Goal: Find specific page/section

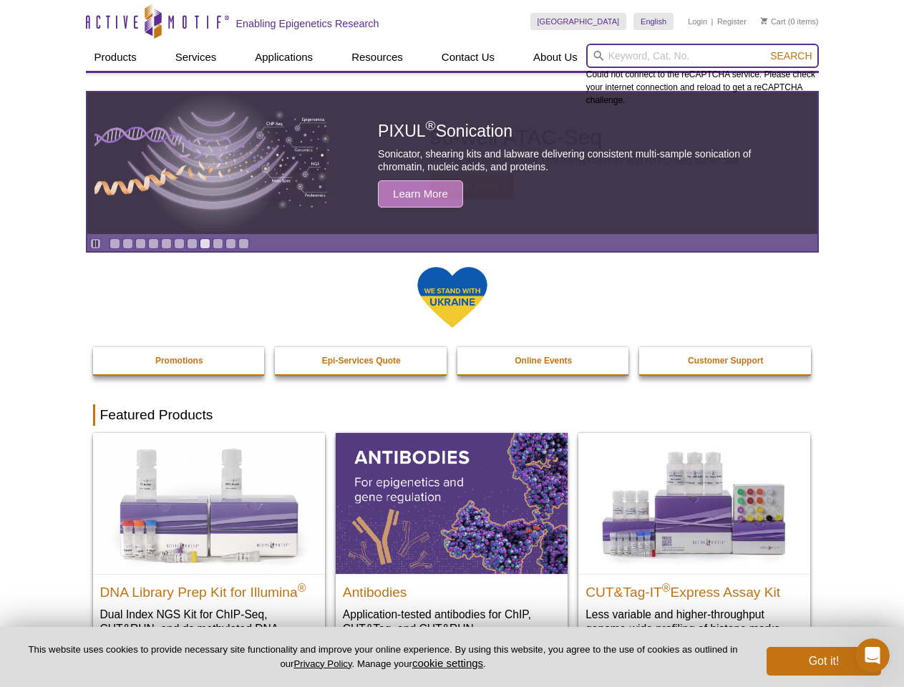
click at [702, 56] on input "search" at bounding box center [702, 56] width 233 height 24
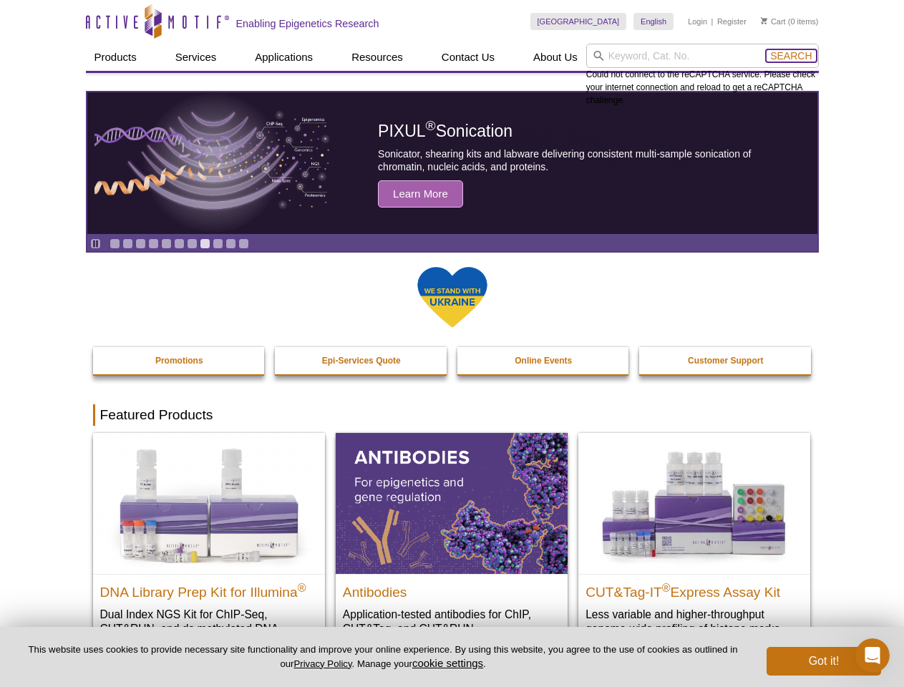
click at [791, 56] on span "Search" at bounding box center [791, 55] width 42 height 11
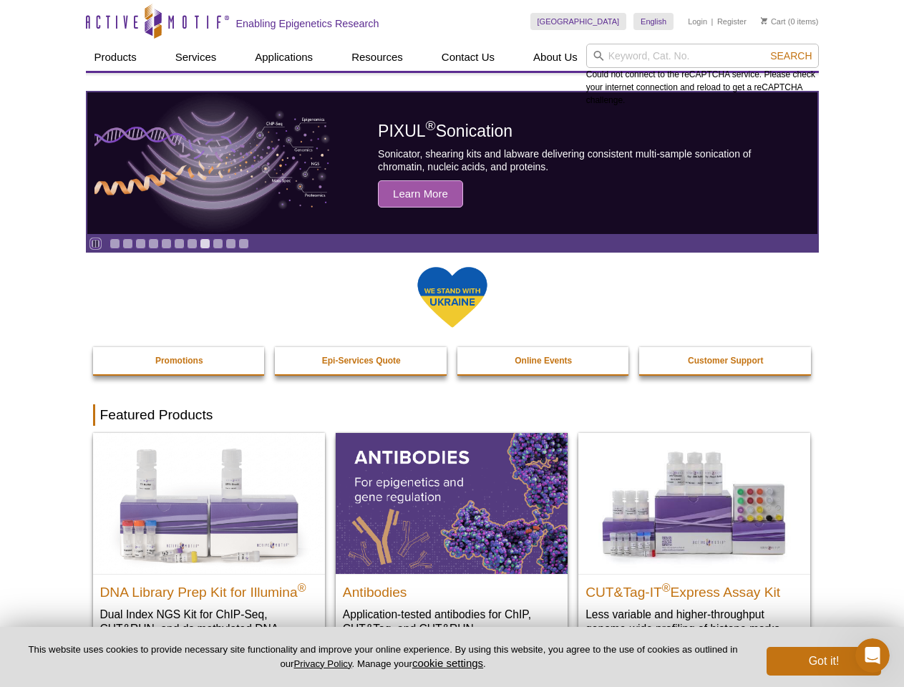
click at [95, 243] on icon "Pause" at bounding box center [95, 243] width 9 height 9
click at [115, 243] on link "Go to slide 1" at bounding box center [114, 243] width 11 height 11
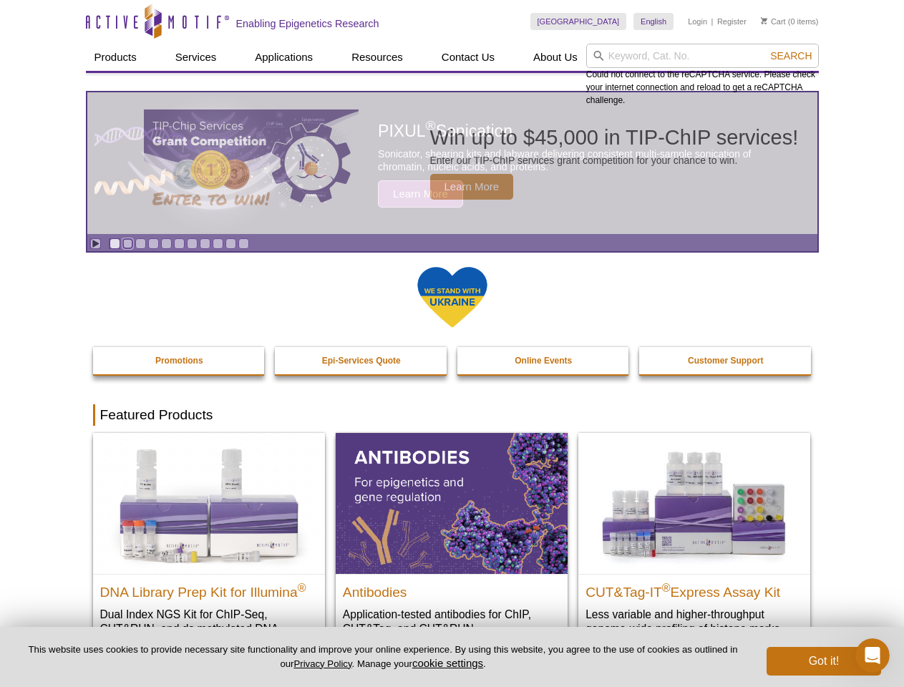
click at [127, 243] on link "Go to slide 2" at bounding box center [127, 243] width 11 height 11
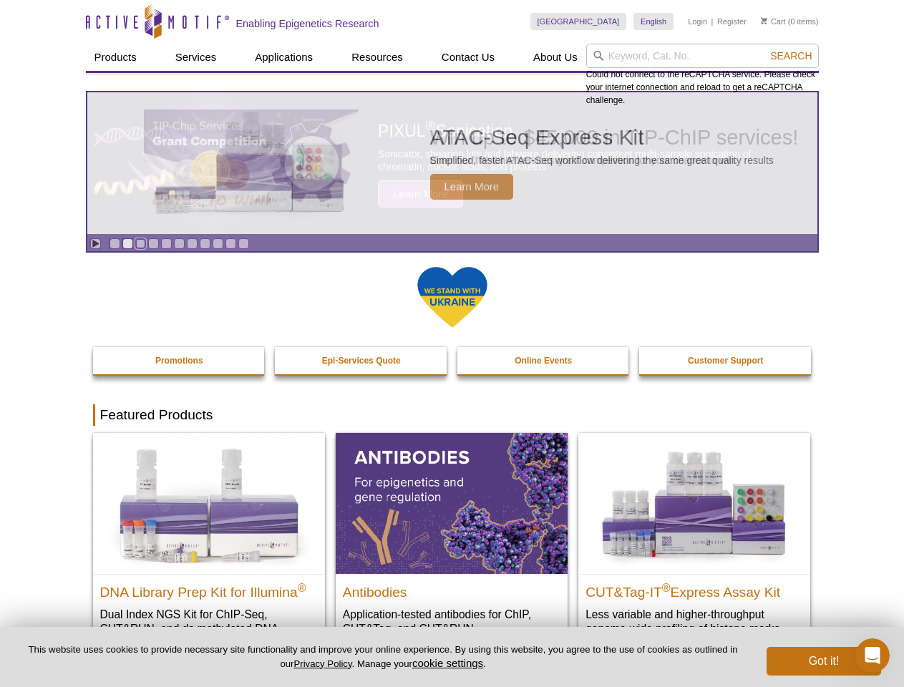
click at [140, 243] on link "Go to slide 3" at bounding box center [140, 243] width 11 height 11
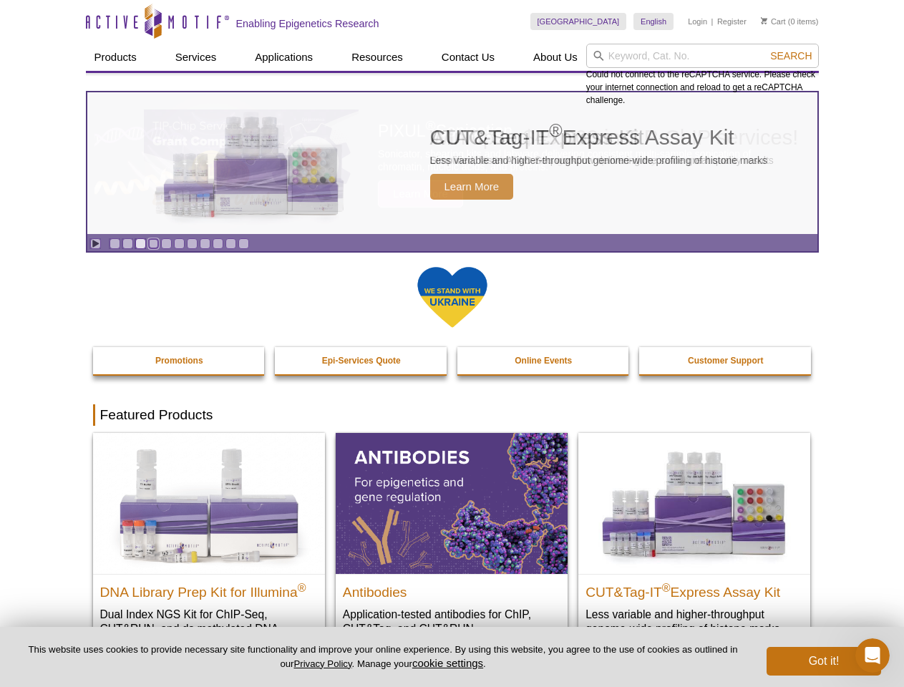
click at [153, 243] on link "Go to slide 4" at bounding box center [153, 243] width 11 height 11
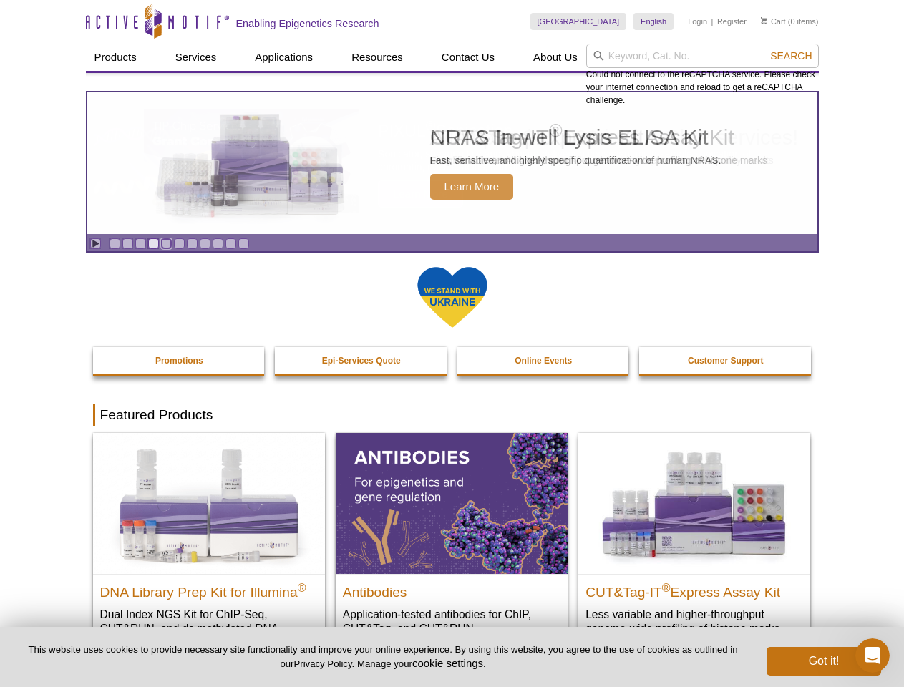
click at [166, 243] on link "Go to slide 5" at bounding box center [166, 243] width 11 height 11
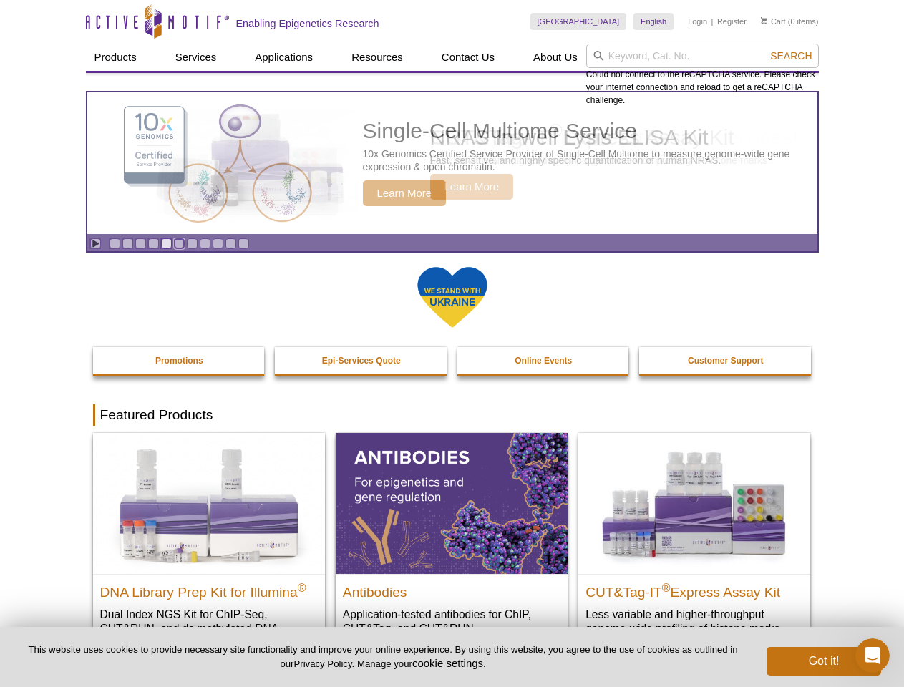
click at [179, 243] on link "Go to slide 6" at bounding box center [179, 243] width 11 height 11
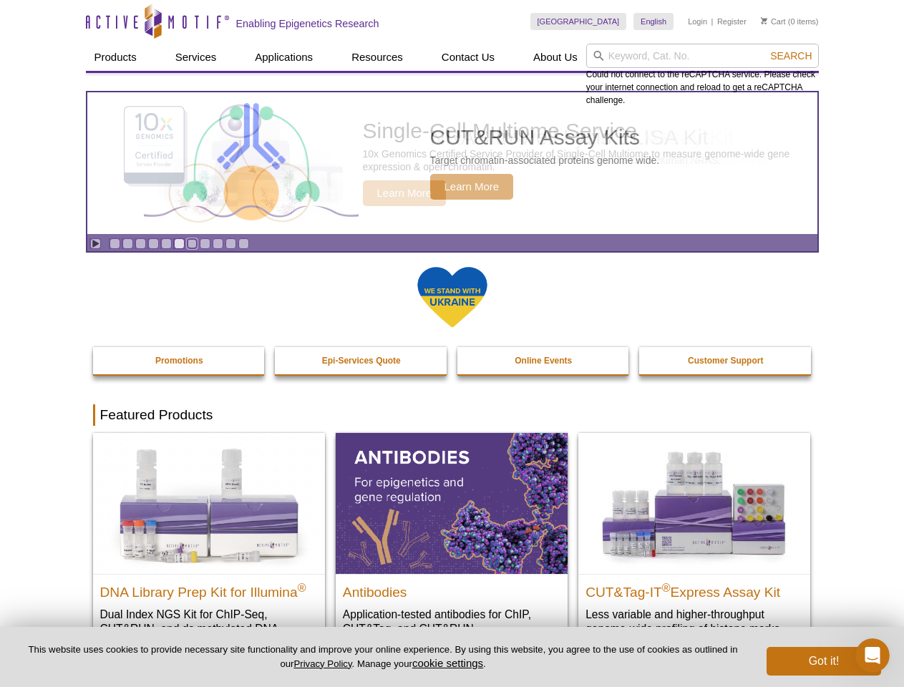
click at [192, 243] on link "Go to slide 7" at bounding box center [192, 243] width 11 height 11
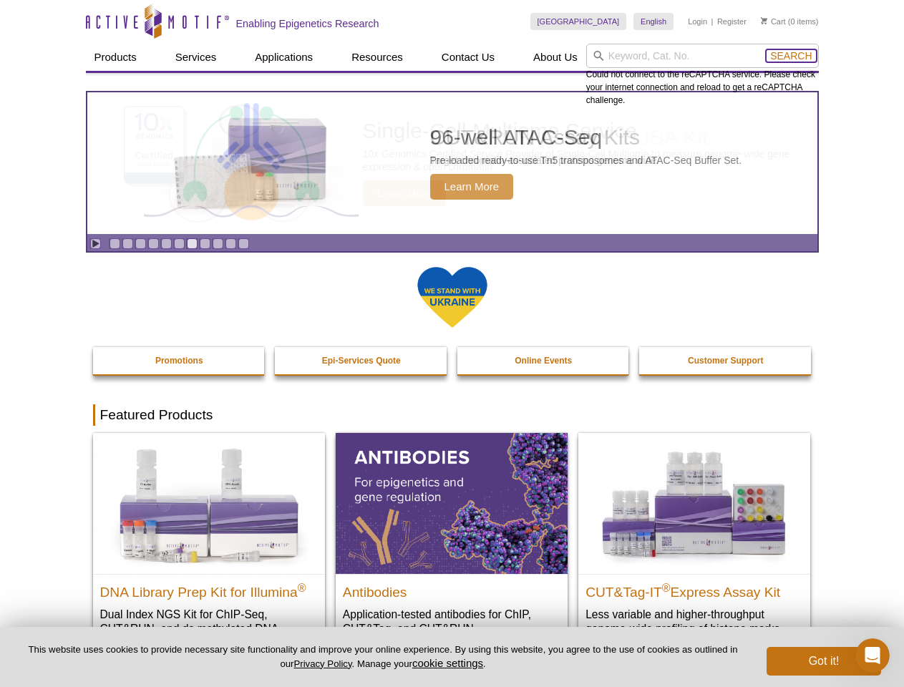
click at [791, 56] on span "Search" at bounding box center [791, 55] width 42 height 11
